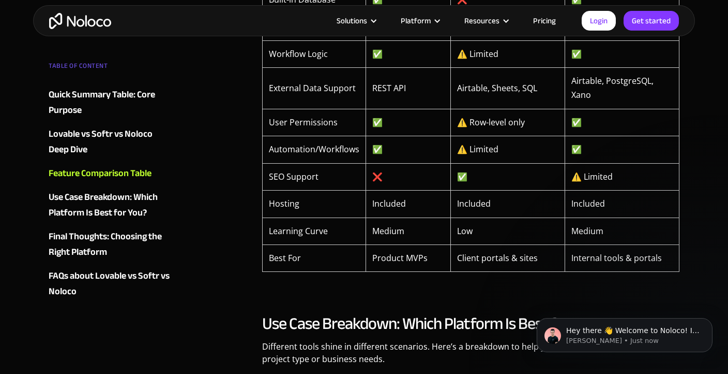
scroll to position [2160, 0]
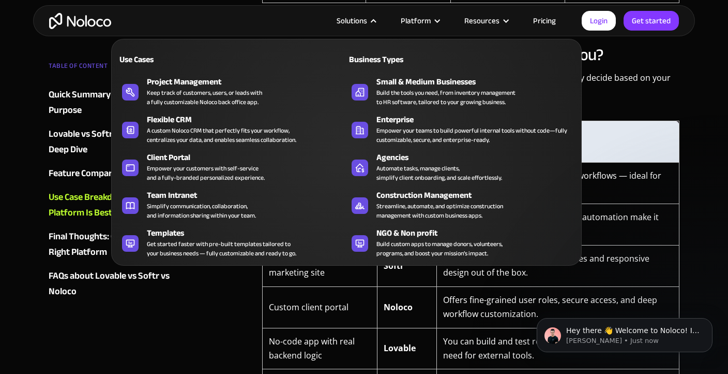
click at [365, 25] on nav "Use Cases Business Types Project Management Keep track of customers, users, or …" at bounding box center [346, 144] width 471 height 241
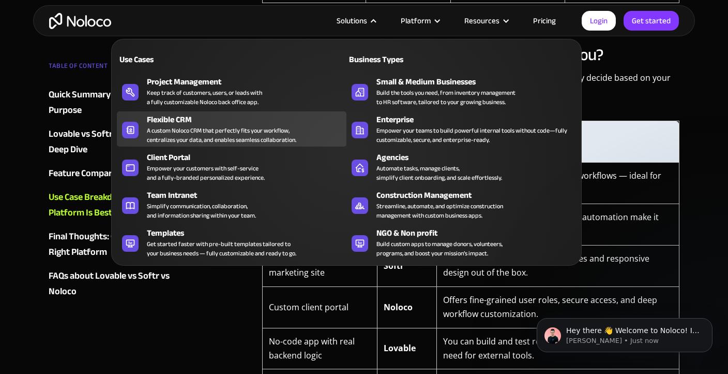
drag, startPoint x: 182, startPoint y: 123, endPoint x: 184, endPoint y: 128, distance: 5.6
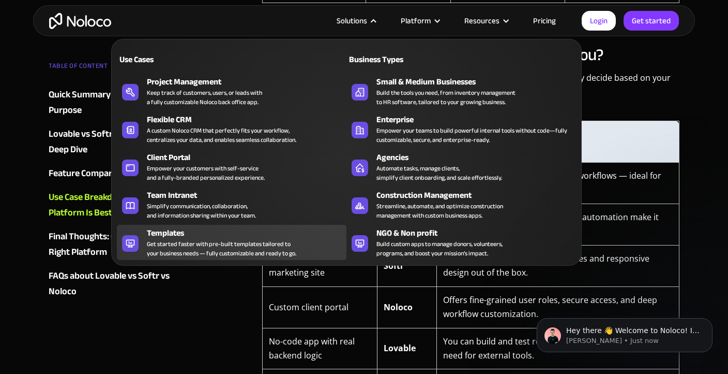
click at [220, 254] on div "Get started faster with pre-built templates tailored to your business needs — f…" at bounding box center [222, 248] width 150 height 19
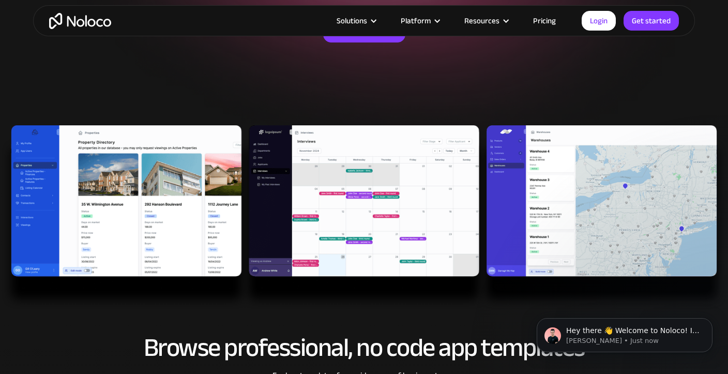
click at [192, 221] on img at bounding box center [364, 217] width 728 height 185
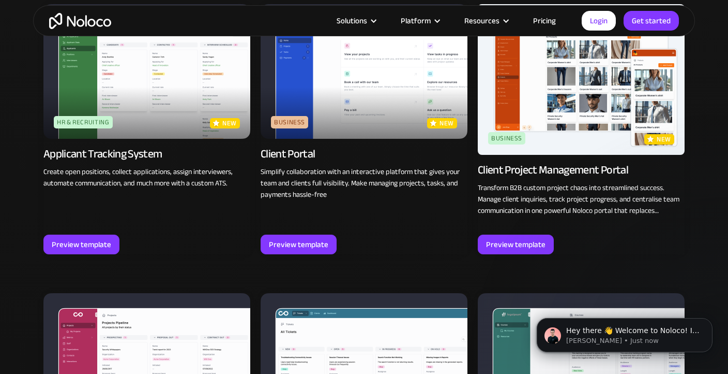
scroll to position [734, 0]
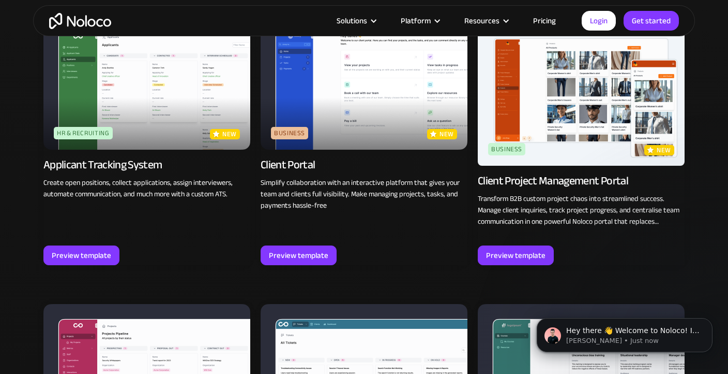
click at [539, 122] on img at bounding box center [581, 90] width 207 height 151
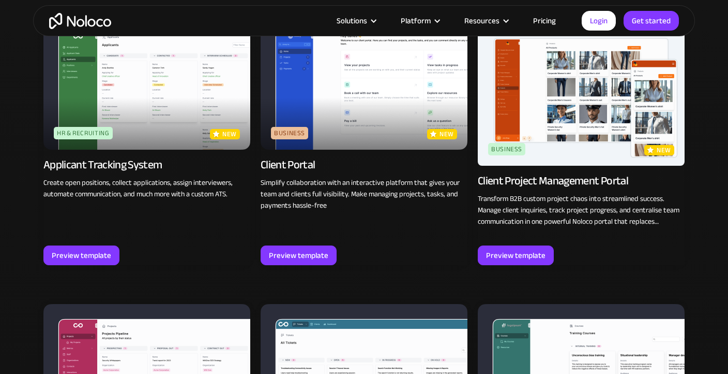
click at [548, 18] on link "Pricing" at bounding box center [544, 20] width 49 height 13
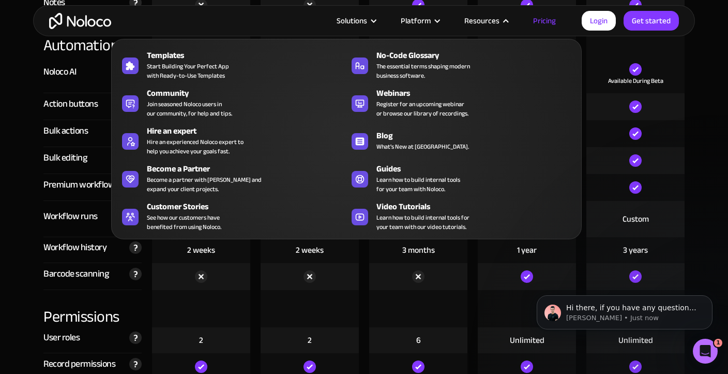
scroll to position [1460, 0]
